Goal: Check status

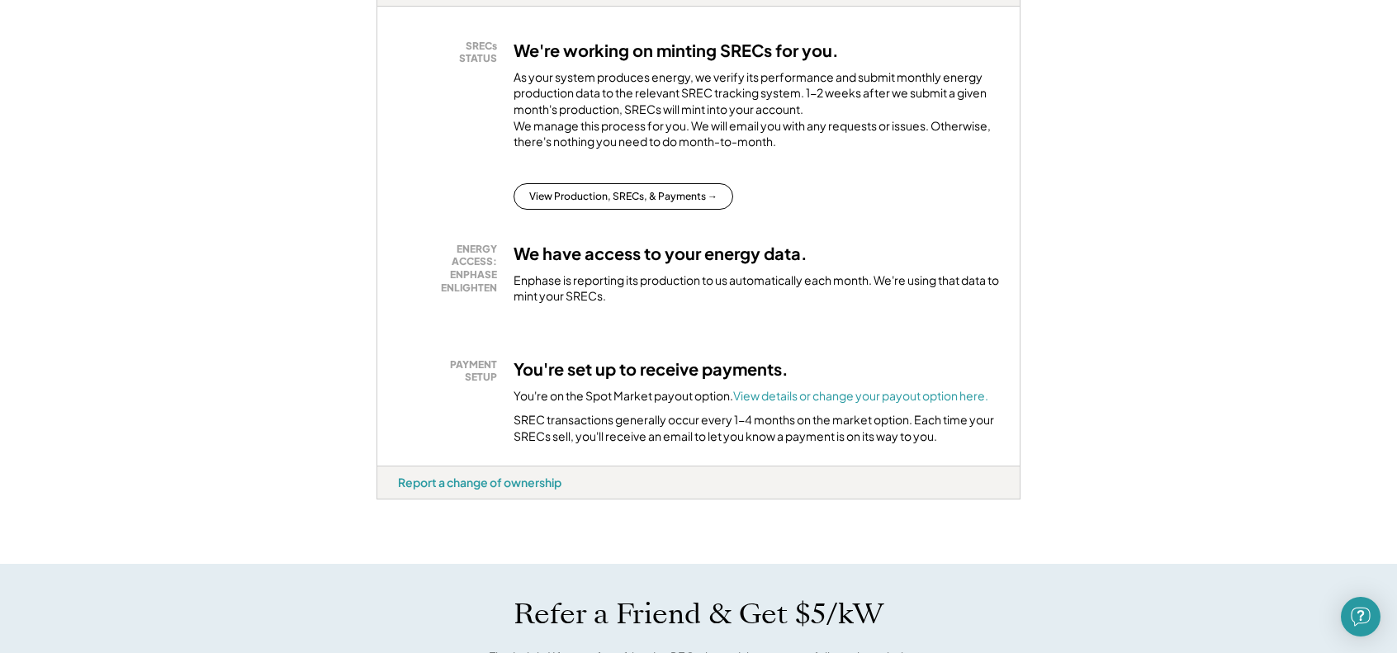
scroll to position [330, 0]
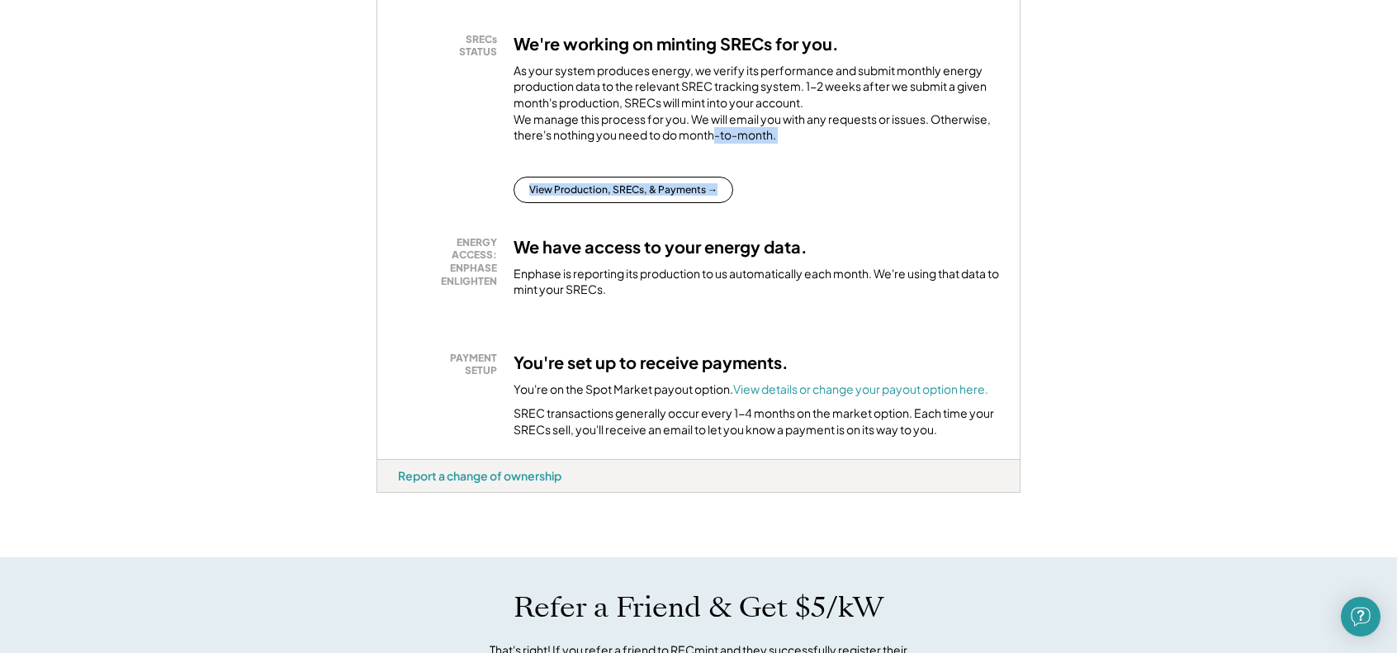
drag, startPoint x: 796, startPoint y: 204, endPoint x: 715, endPoint y: 155, distance: 94.4
click at [715, 155] on div "SRECs STATUS We're working on minting SRECs for you. As your system produces en…" at bounding box center [698, 118] width 601 height 170
click at [715, 152] on div "As your system produces energy, we verify its performance and submit monthly en…" at bounding box center [755, 107] width 485 height 89
click at [716, 152] on div "As your system produces energy, we verify its performance and submit monthly en…" at bounding box center [755, 107] width 485 height 89
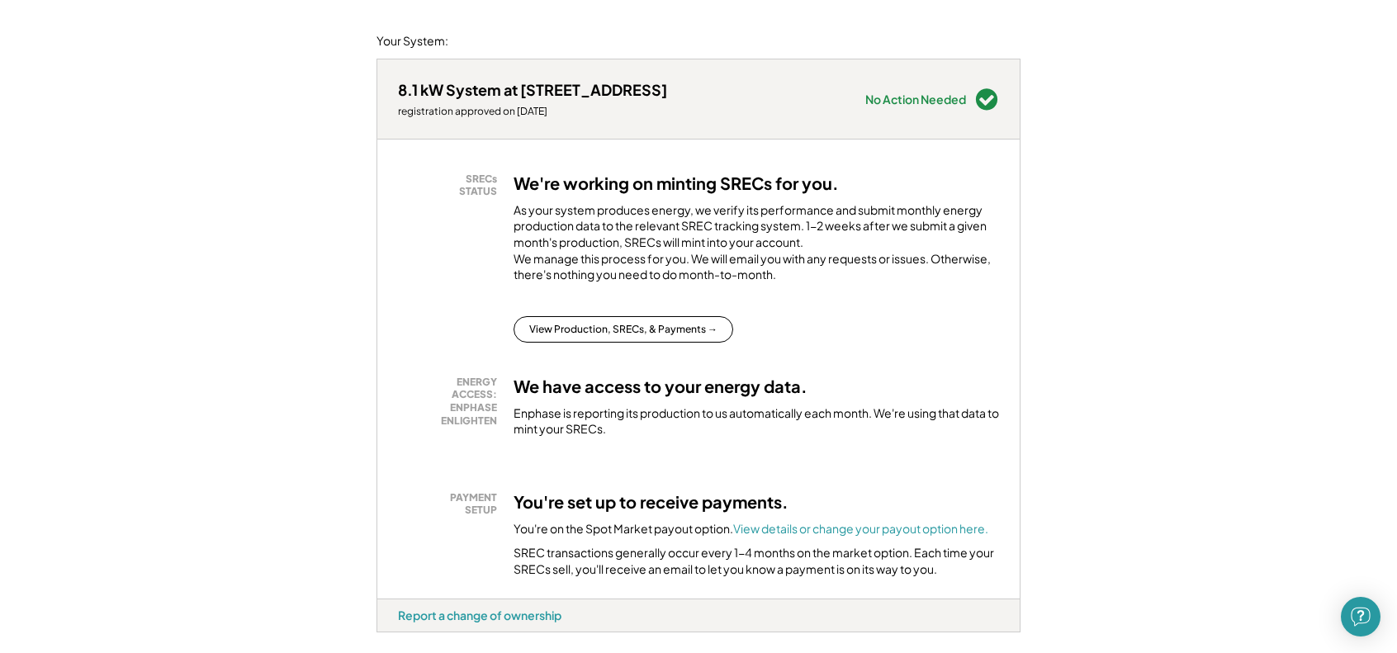
scroll to position [165, 0]
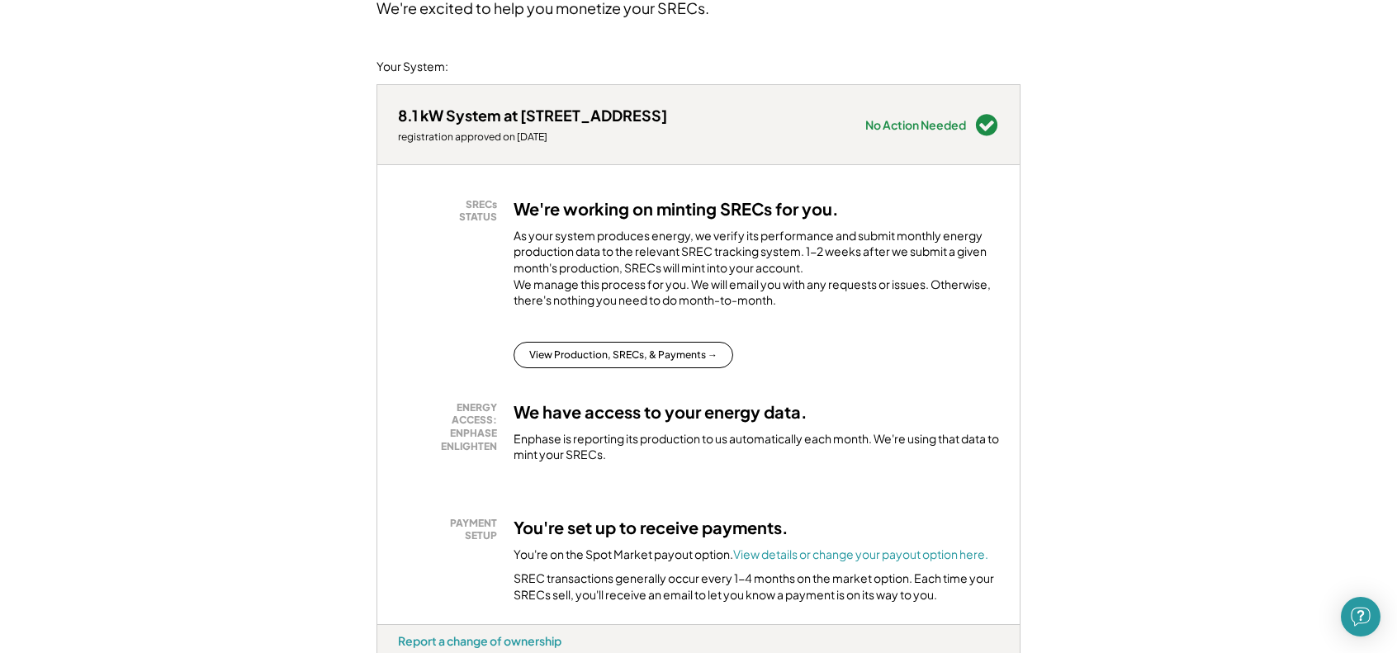
drag, startPoint x: 807, startPoint y: 270, endPoint x: 809, endPoint y: 262, distance: 8.4
click at [809, 262] on div "As your system produces energy, we verify its performance and submit monthly en…" at bounding box center [755, 272] width 485 height 89
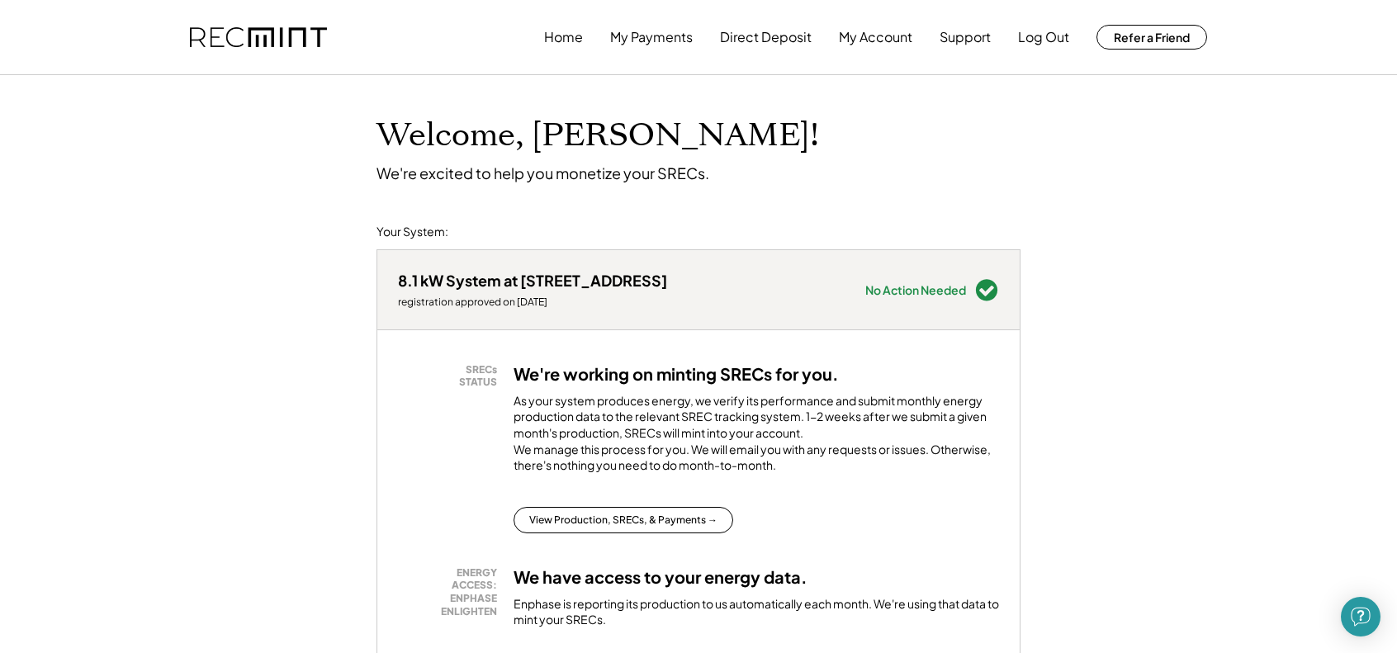
scroll to position [0, 0]
click at [636, 530] on button "View Production, SRECs, & Payments →" at bounding box center [623, 520] width 220 height 26
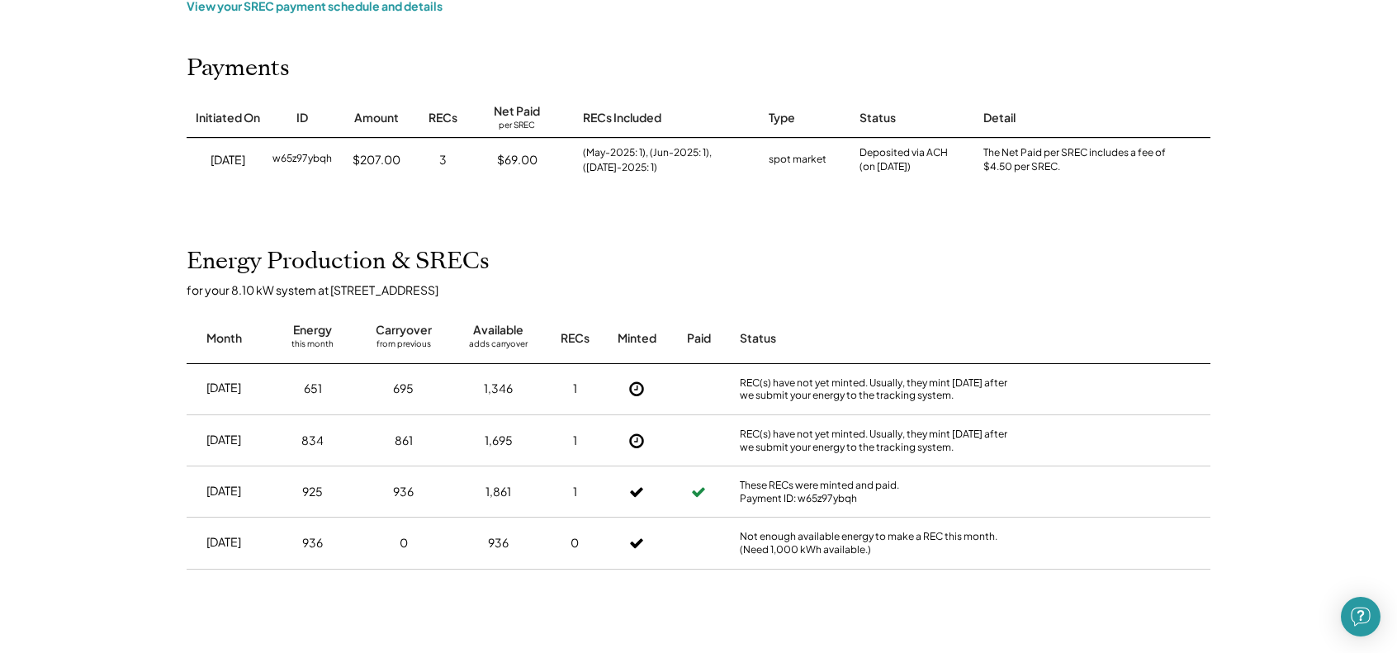
scroll to position [248, 0]
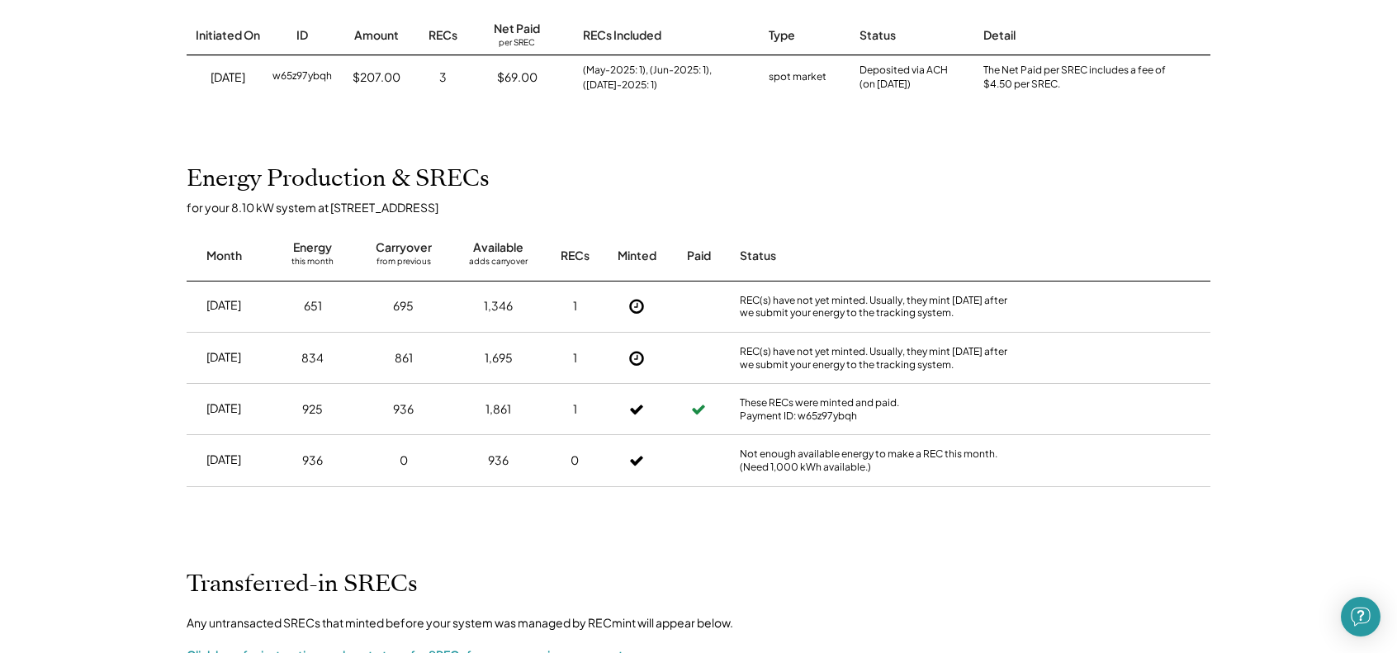
click at [292, 302] on div "651" at bounding box center [312, 306] width 70 height 41
drag, startPoint x: 293, startPoint y: 306, endPoint x: 350, endPoint y: 308, distance: 57.0
click at [350, 308] on div "[DATE] 651 695 1,346 1 REC(s) have not yet minted. Usually, they mint [DATE] af…" at bounding box center [699, 306] width 1024 height 51
drag, startPoint x: 374, startPoint y: 306, endPoint x: 426, endPoint y: 308, distance: 52.0
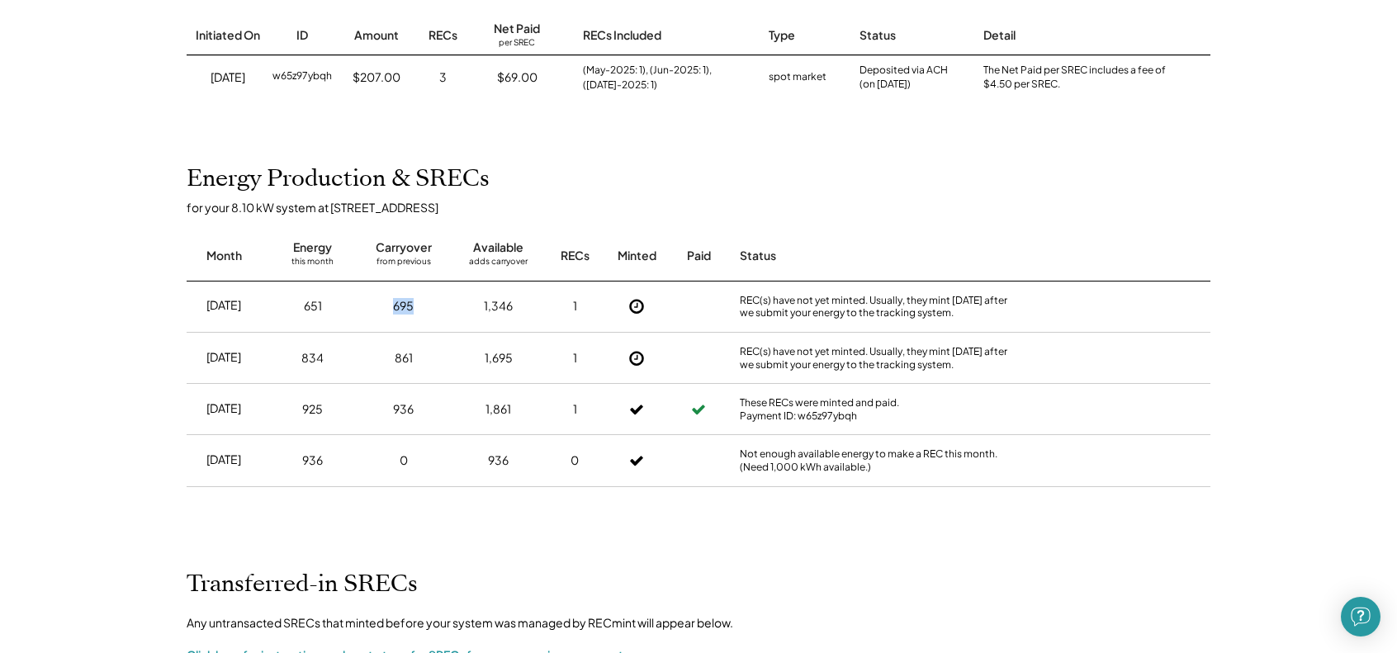
click at [426, 308] on div "695" at bounding box center [403, 306] width 78 height 41
click at [433, 310] on div "695" at bounding box center [403, 306] width 78 height 41
click at [525, 306] on div "1,346" at bounding box center [498, 306] width 78 height 41
drag, startPoint x: 482, startPoint y: 303, endPoint x: 541, endPoint y: 310, distance: 59.8
click at [541, 310] on div "[DATE] 651 695 1,346 1 REC(s) have not yet minted. Usually, they mint [DATE] af…" at bounding box center [699, 306] width 1024 height 51
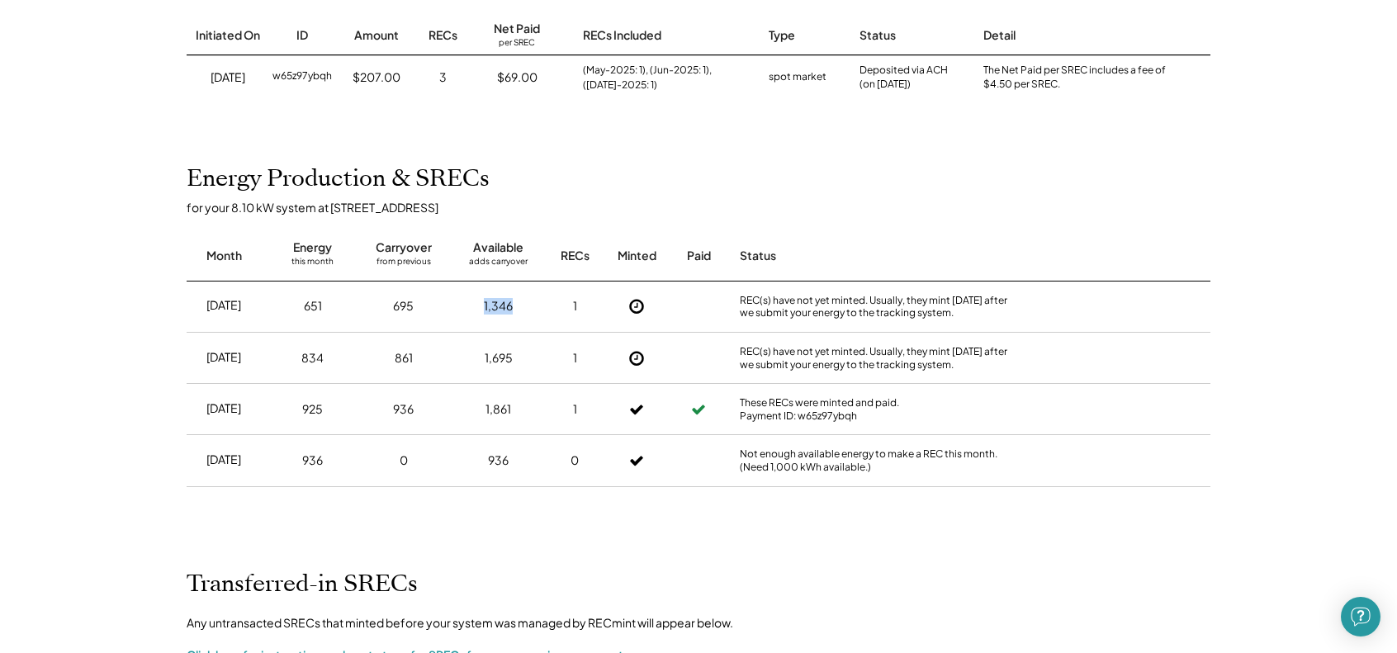
click at [537, 310] on div "1,346" at bounding box center [498, 306] width 78 height 41
drag, startPoint x: 514, startPoint y: 305, endPoint x: 489, endPoint y: 297, distance: 26.6
click at [491, 297] on div "1,346" at bounding box center [498, 306] width 78 height 41
click at [343, 298] on div "651" at bounding box center [312, 306] width 70 height 41
drag, startPoint x: 301, startPoint y: 308, endPoint x: 328, endPoint y: 308, distance: 26.4
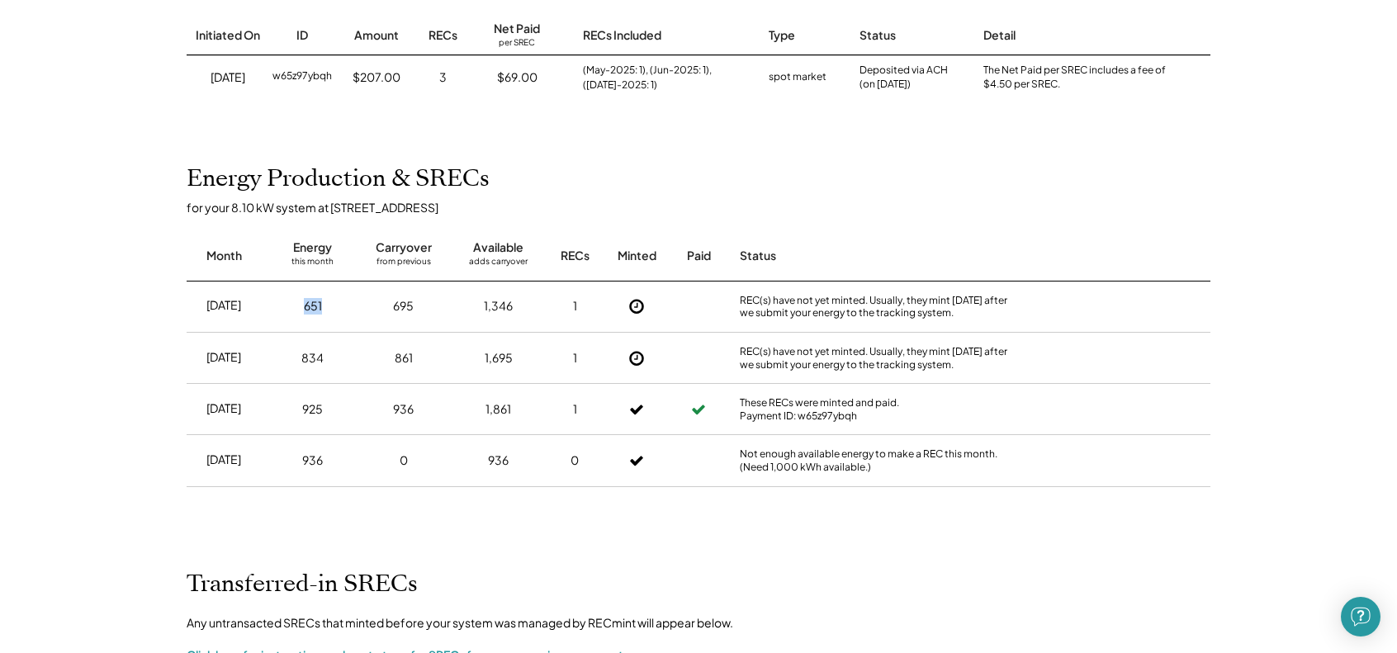
click at [328, 308] on div "651" at bounding box center [312, 306] width 70 height 41
click at [300, 309] on div "651" at bounding box center [312, 306] width 70 height 41
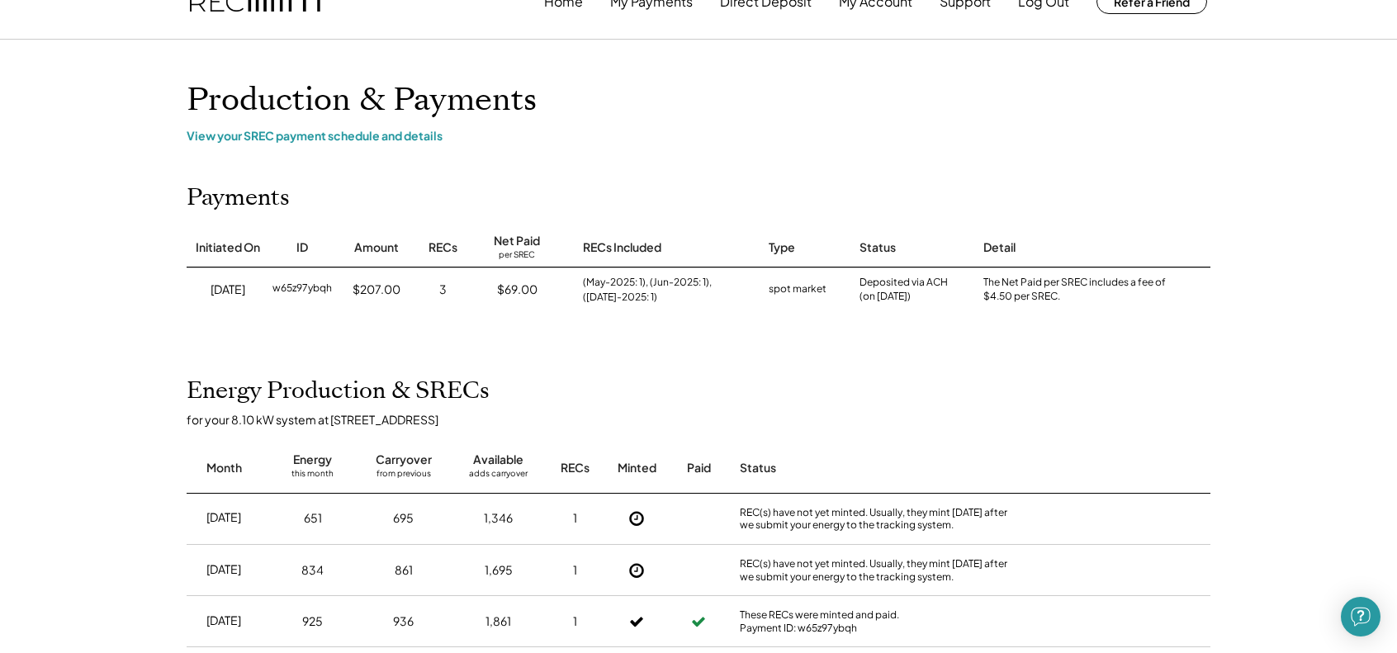
scroll to position [0, 0]
